Goal: Task Accomplishment & Management: Use online tool/utility

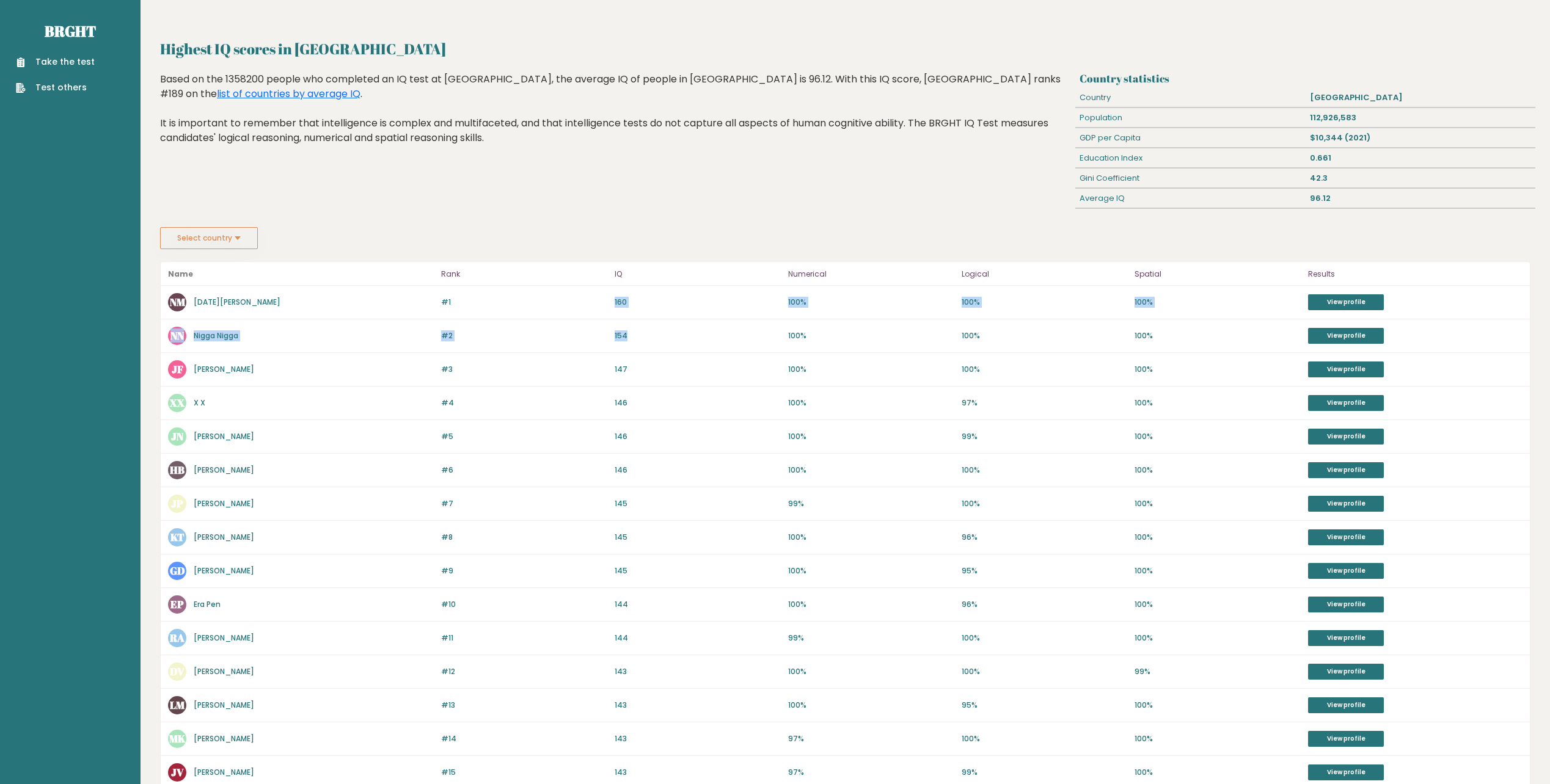
drag, startPoint x: 616, startPoint y: 303, endPoint x: 653, endPoint y: 330, distance: 45.8
click at [653, 330] on div "Name Rank IQ Numerical Logical Spatial Results #1 NM [DATE][PERSON_NAME] 160 #1…" at bounding box center [845, 610] width 1370 height 696
click at [354, 171] on div "Highest IQ scores in [GEOGRAPHIC_DATA] Based on the 1358200 people who complete…" at bounding box center [615, 150] width 919 height 155
click at [60, 58] on link "Take the test" at bounding box center [55, 62] width 78 height 13
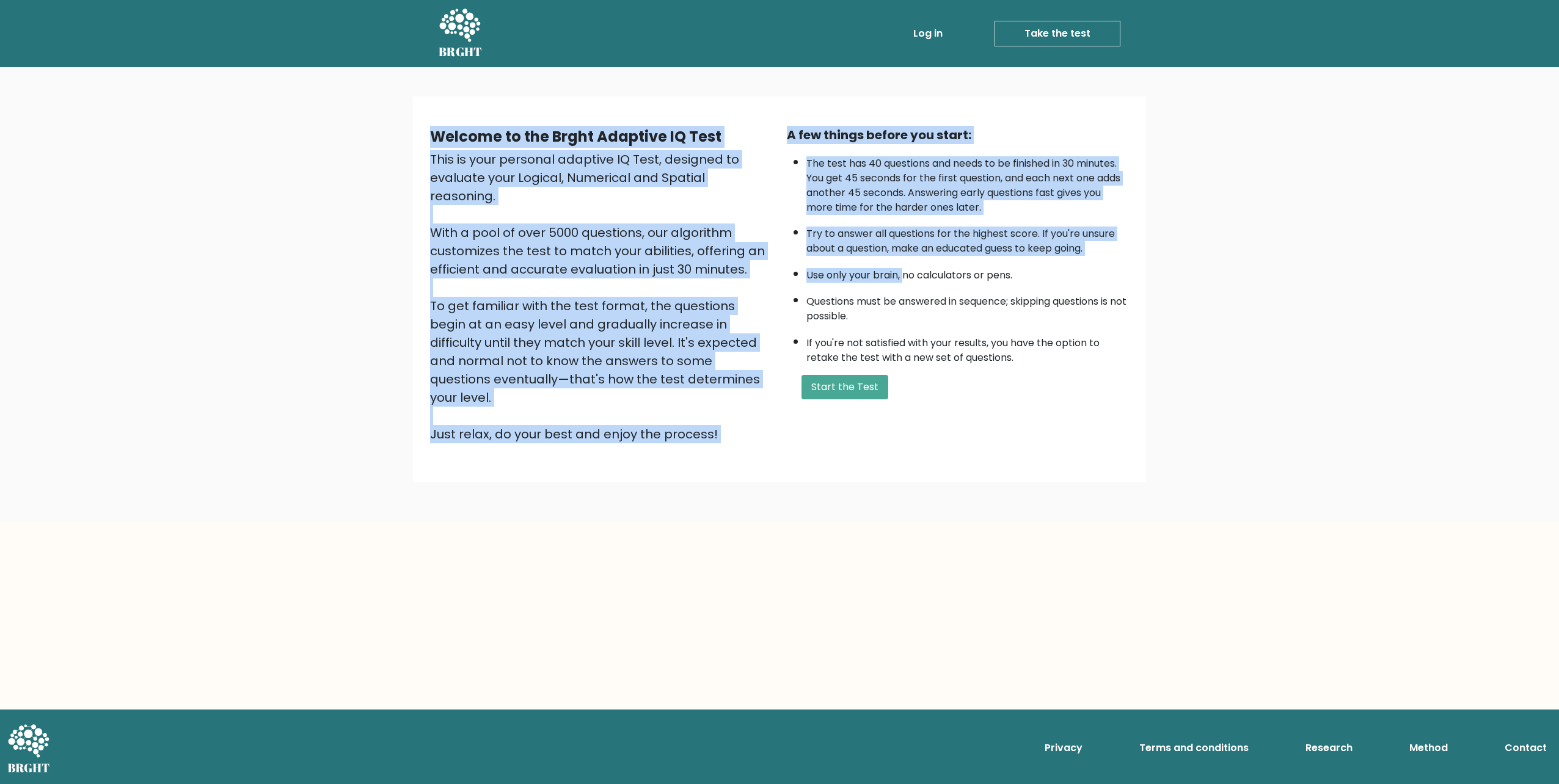
drag, startPoint x: 429, startPoint y: 117, endPoint x: 905, endPoint y: 281, distance: 503.5
click at [905, 280] on div "Welcome to the Brght Adaptive IQ Test This is your personal adaptive IQ Test, d…" at bounding box center [780, 289] width 718 height 346
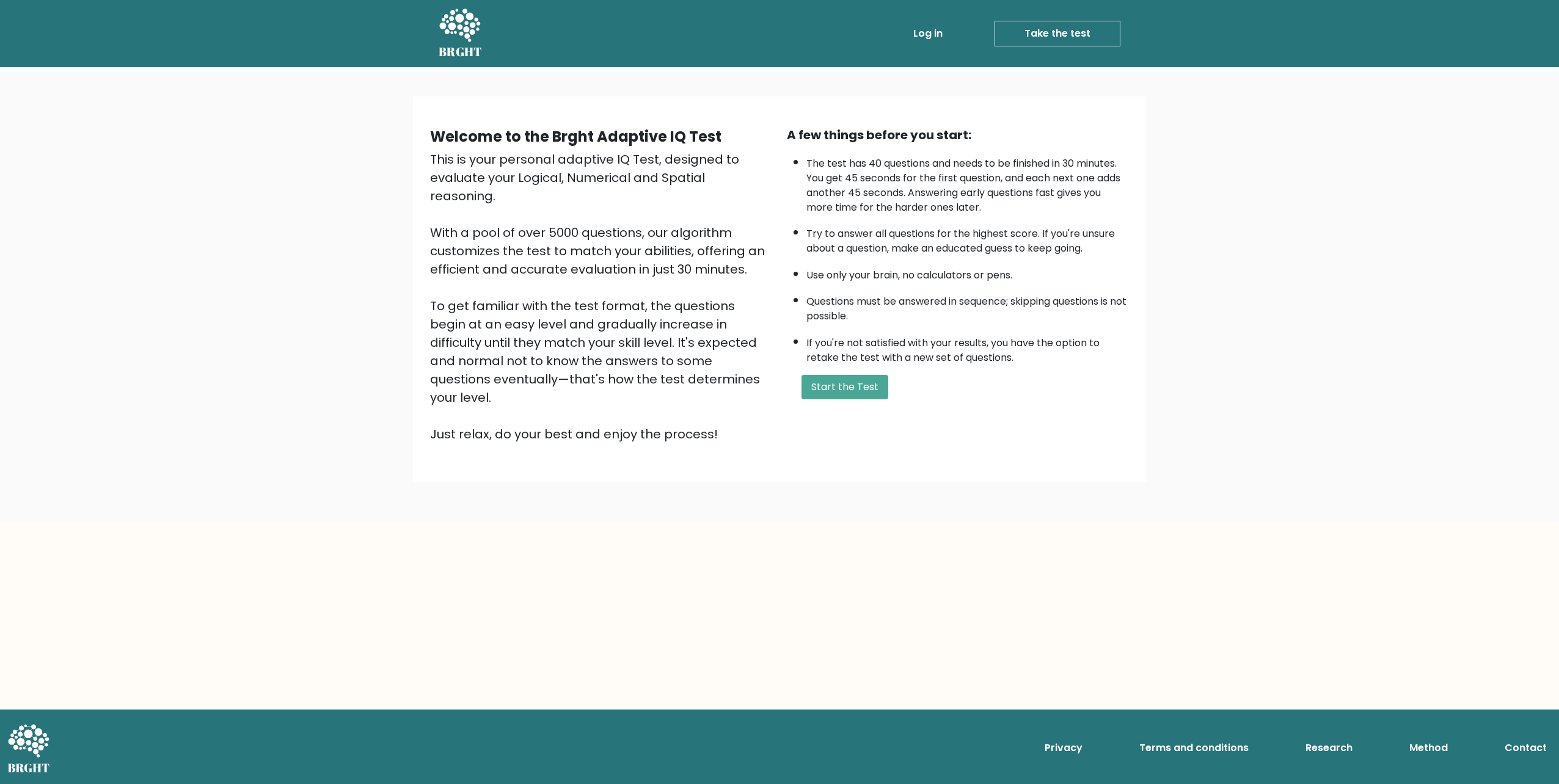
drag, startPoint x: 905, startPoint y: 281, endPoint x: 966, endPoint y: 383, distance: 118.8
click at [966, 383] on form "Start the Test" at bounding box center [957, 387] width 342 height 25
click at [851, 377] on button "Start the Test" at bounding box center [844, 387] width 87 height 25
click at [1006, 391] on form "Start the Test" at bounding box center [957, 387] width 342 height 25
click at [819, 400] on div "A few things before you start: The test has 40 questions and needs to be finish…" at bounding box center [957, 284] width 356 height 317
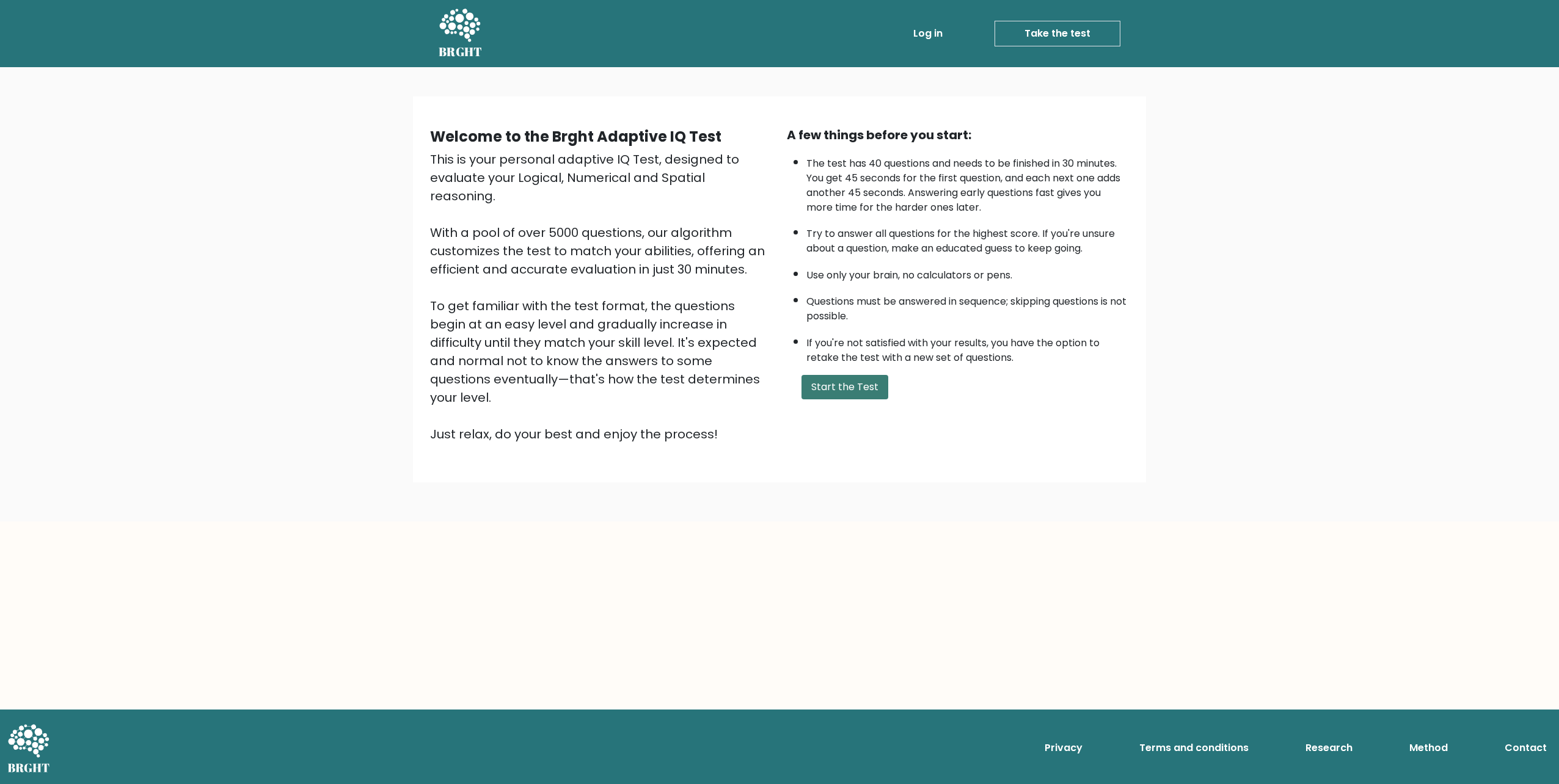
click at [824, 397] on button "Start the Test" at bounding box center [844, 387] width 87 height 25
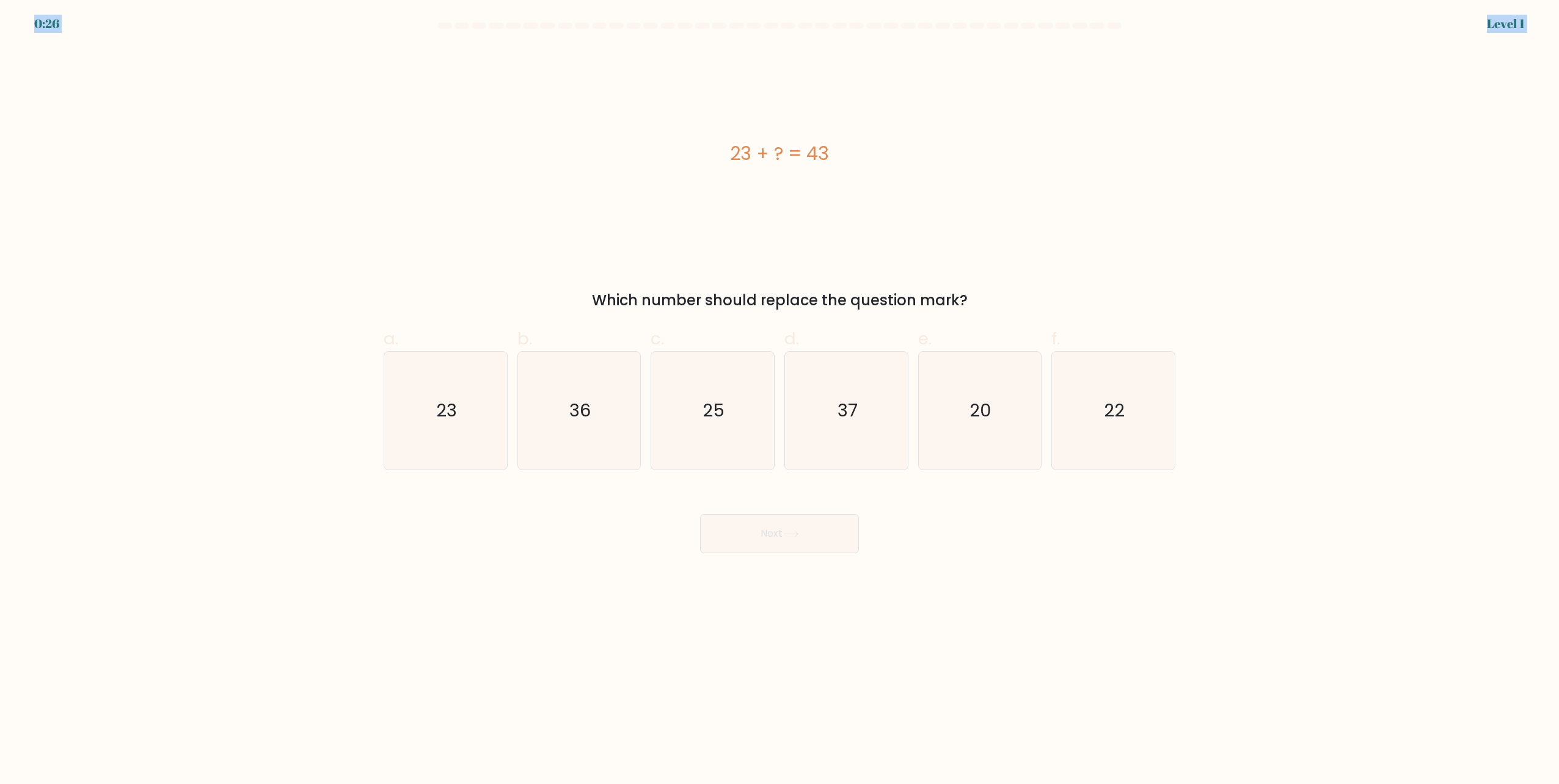
drag, startPoint x: 12, startPoint y: 10, endPoint x: 78, endPoint y: 40, distance: 72.5
click at [78, 40] on body "0:26 Level 1 a." at bounding box center [780, 392] width 1559 height 784
click at [338, 66] on form "a." at bounding box center [780, 288] width 1559 height 531
